Goal: Check status: Check status

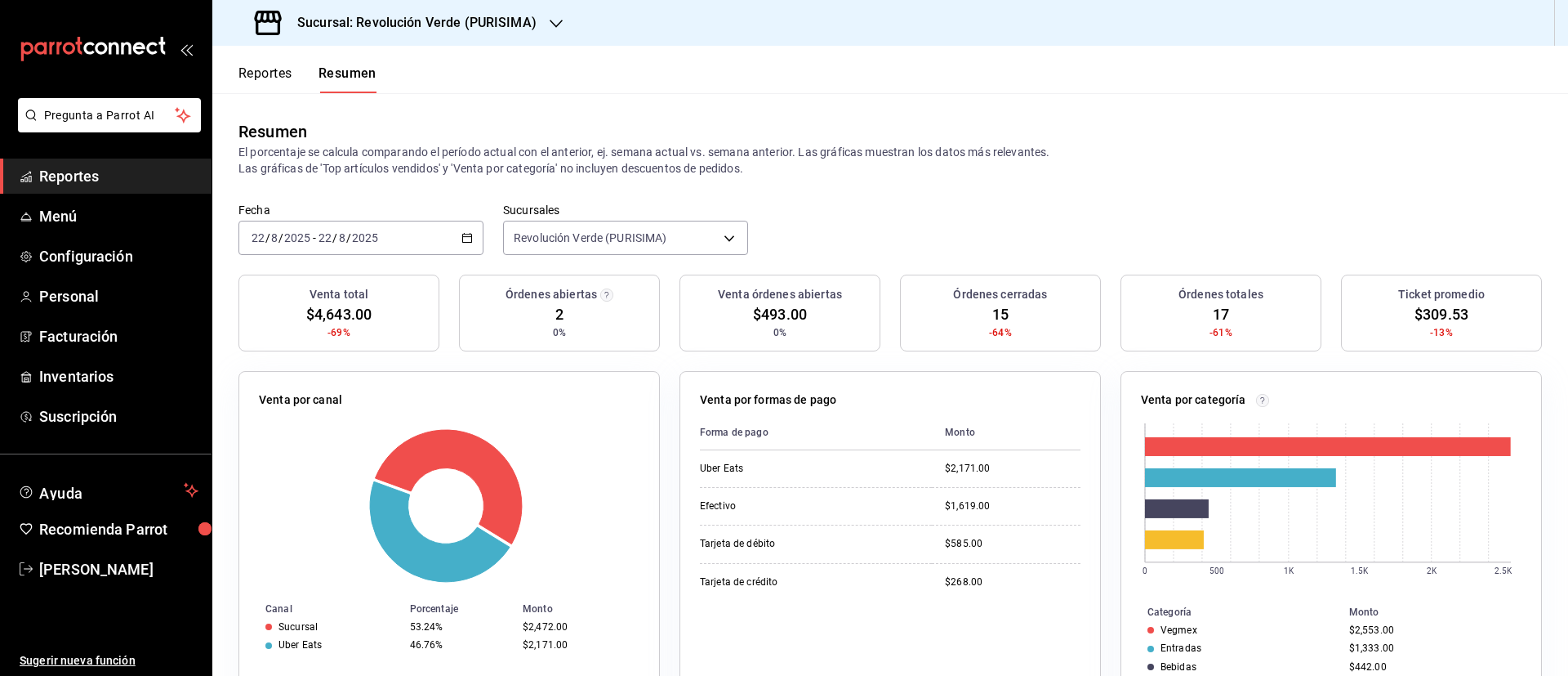
click at [290, 82] on button "Reportes" at bounding box center [265, 79] width 54 height 27
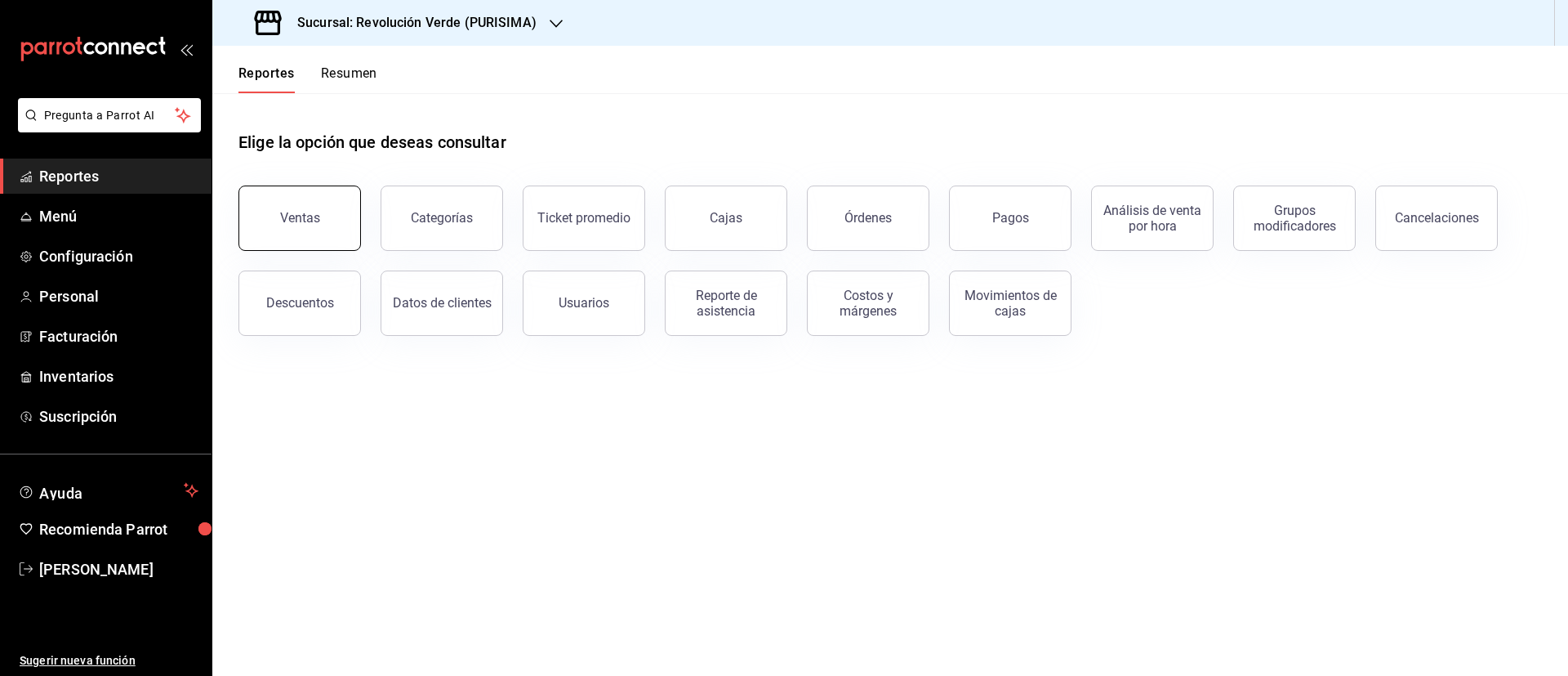
click at [333, 216] on button "Ventas" at bounding box center [300, 218] width 123 height 66
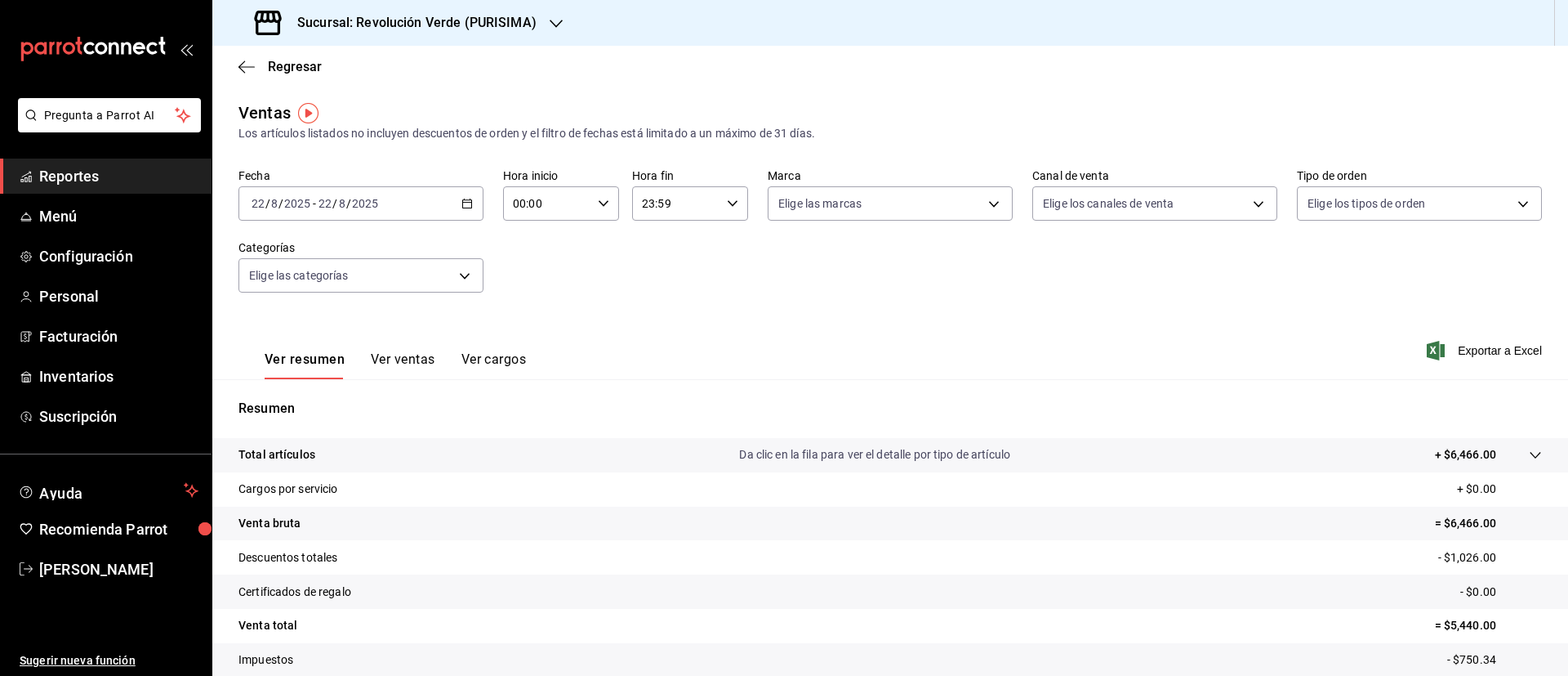
click at [466, 204] on icon "button" at bounding box center [468, 203] width 12 height 12
click at [310, 406] on span "Rango de fechas" at bounding box center [315, 400] width 127 height 17
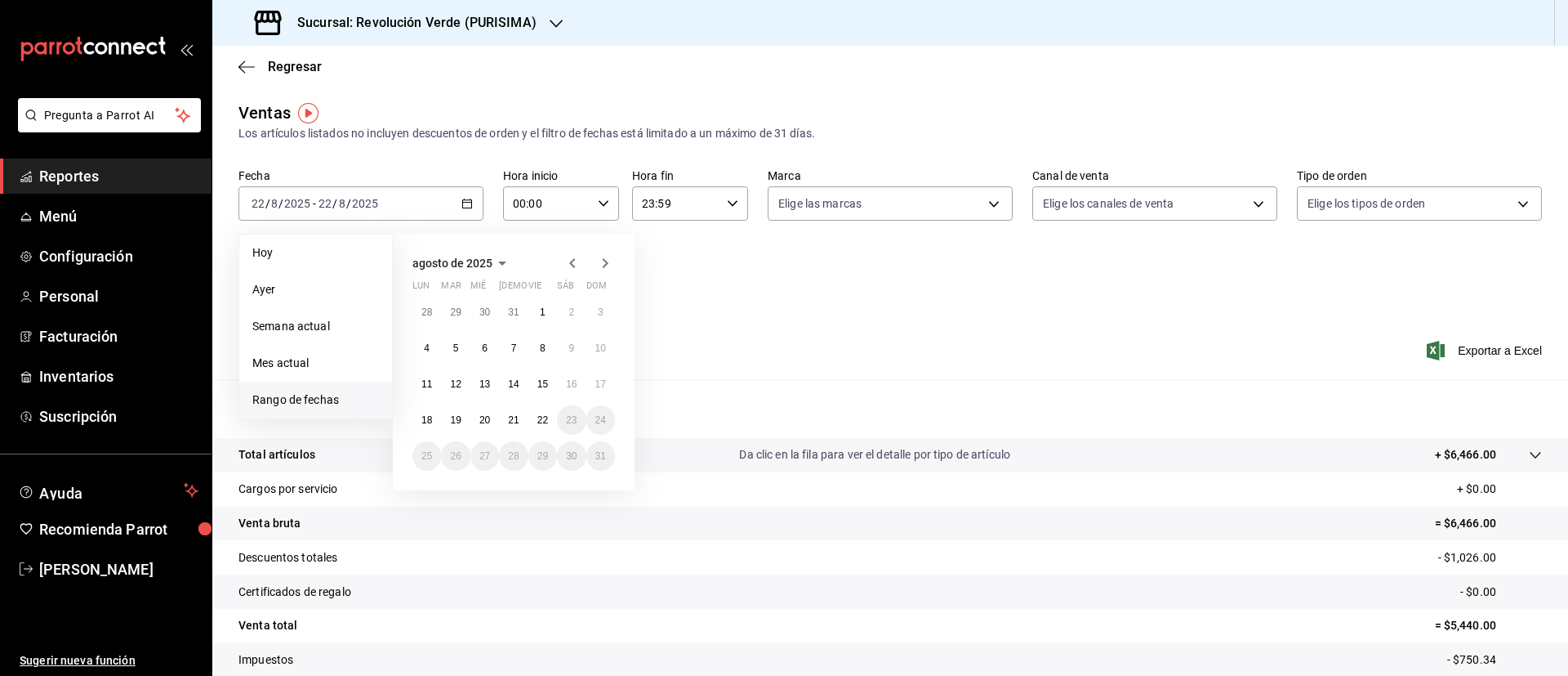
click at [573, 265] on icon "button" at bounding box center [572, 263] width 6 height 10
click at [450, 311] on button "1" at bounding box center [455, 312] width 28 height 29
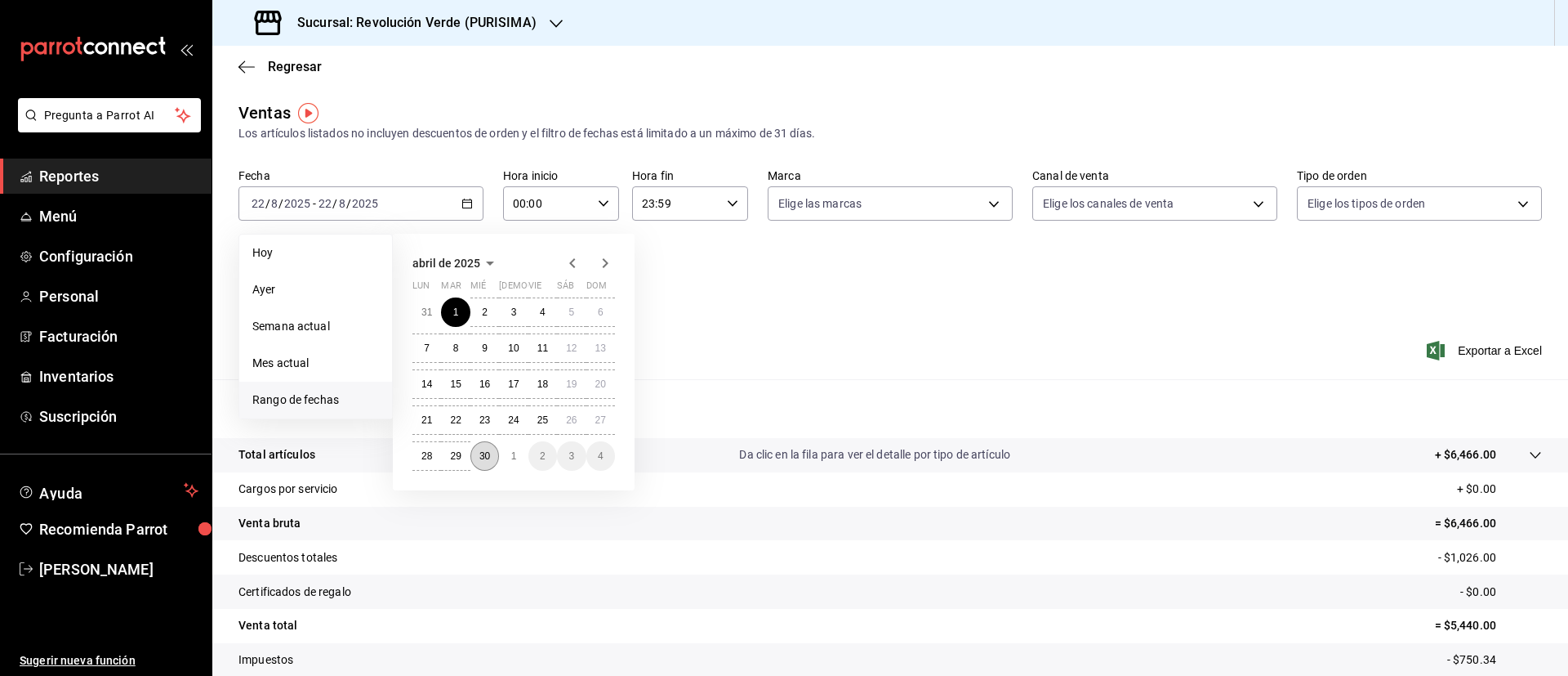
click at [485, 447] on button "30" at bounding box center [484, 455] width 28 height 29
